Goal: Find specific page/section: Find specific page/section

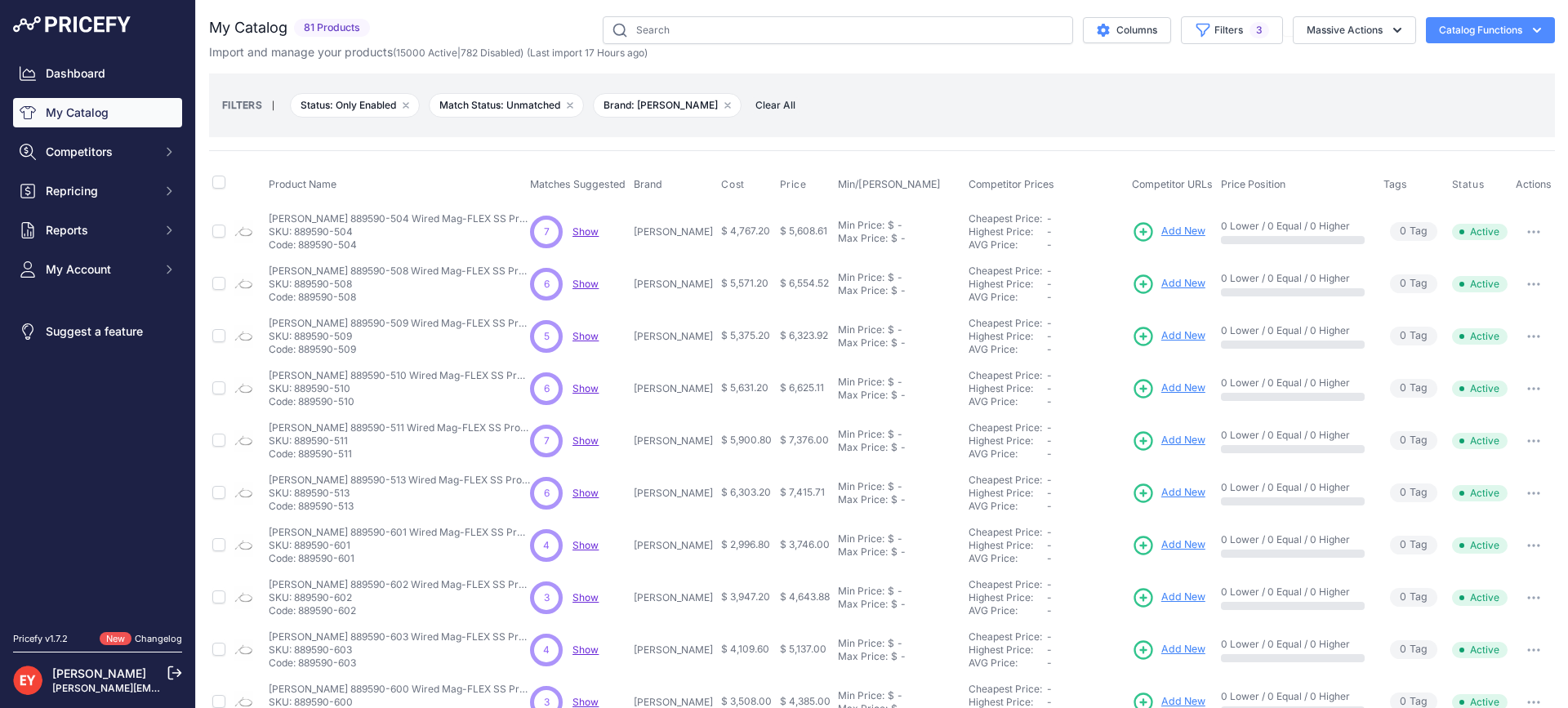
click at [98, 443] on nav "Dashboard My Catalog Competitors Competitors Monitored URLs Repricing My Repric…" at bounding box center [98, 335] width 169 height 554
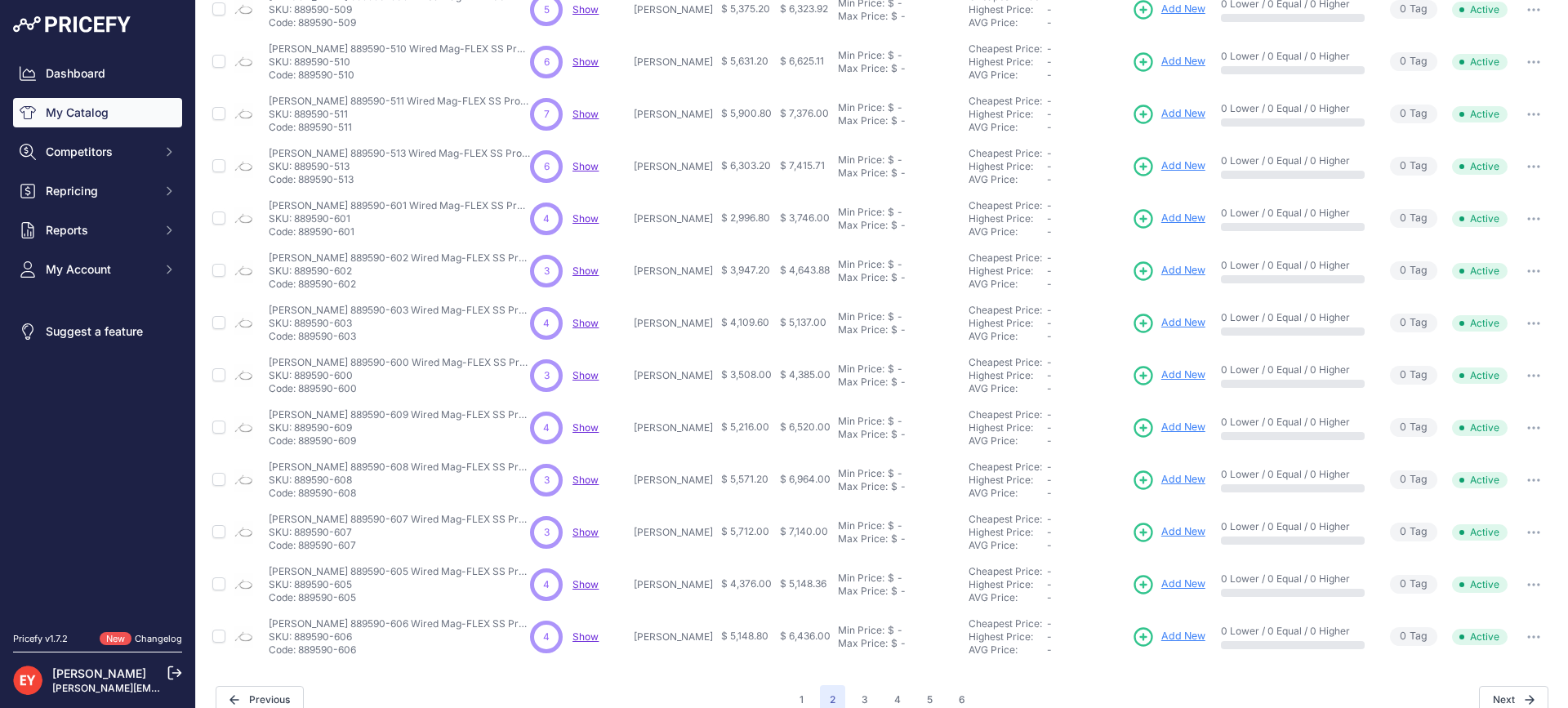
scroll to position [349, 0]
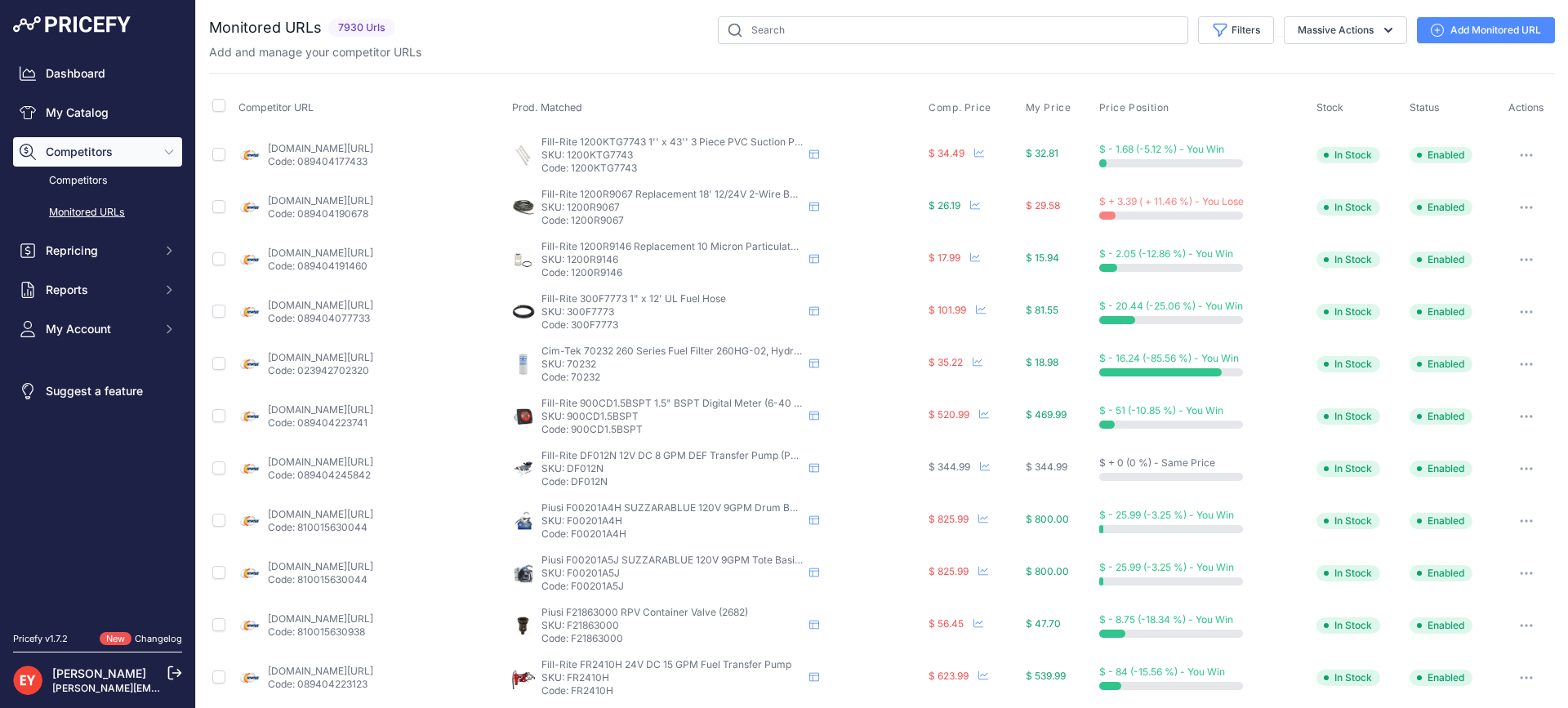
click at [77, 128] on div "Dashboard My Catalog Competitors Competitors Monitored URLs Repricing My Repric…" at bounding box center [98, 201] width 169 height 285
click at [81, 115] on link "My Catalog" at bounding box center [98, 113] width 169 height 29
